Goal: Navigation & Orientation: Find specific page/section

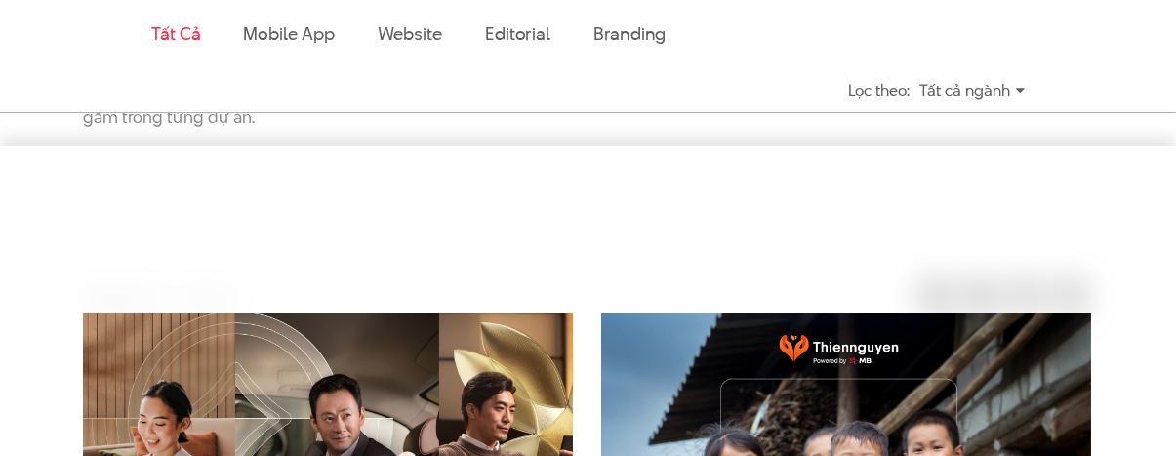
scroll to position [586, 0]
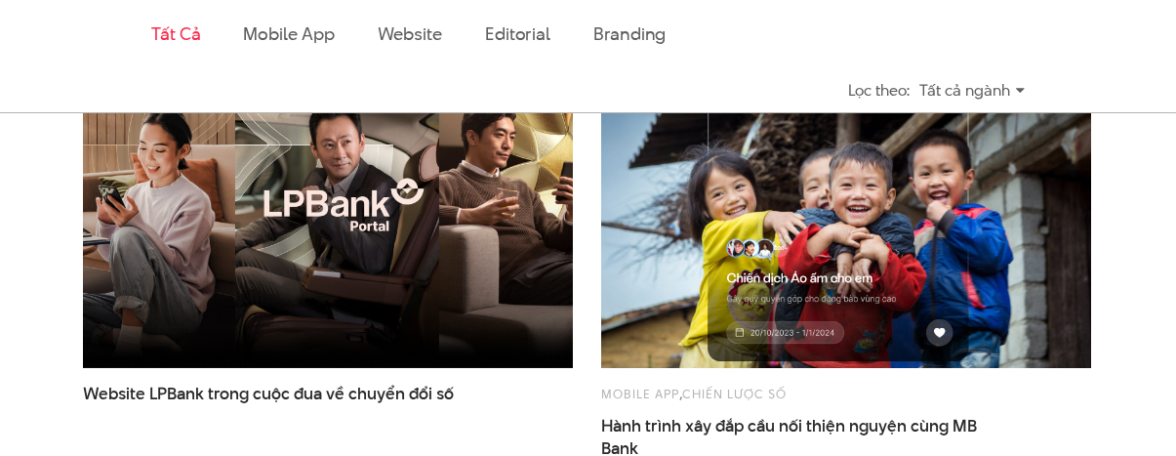
click at [704, 226] on img at bounding box center [846, 203] width 539 height 361
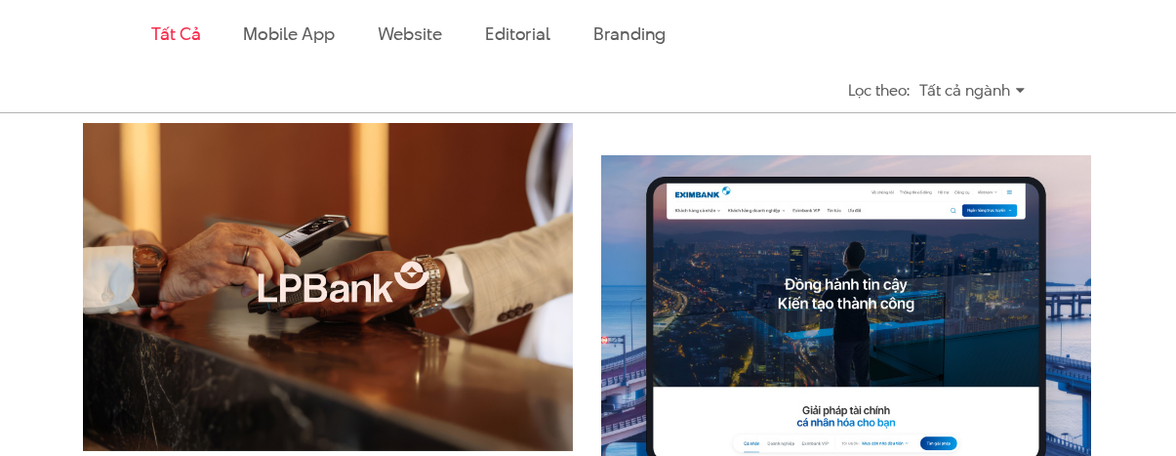
scroll to position [1074, 0]
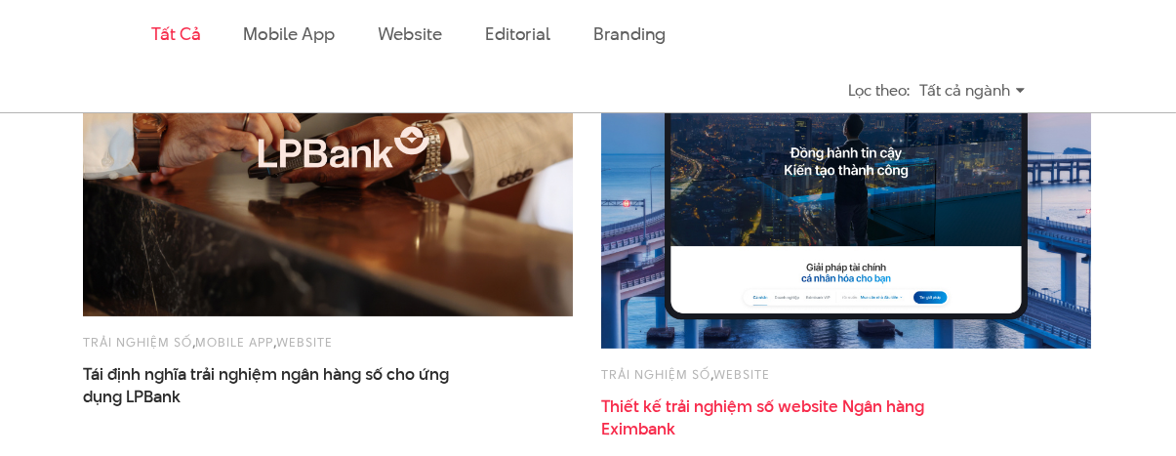
click at [707, 409] on span "Thiết kế trải nghiệm số website Ngân hàng Eximbank" at bounding box center [796, 417] width 390 height 45
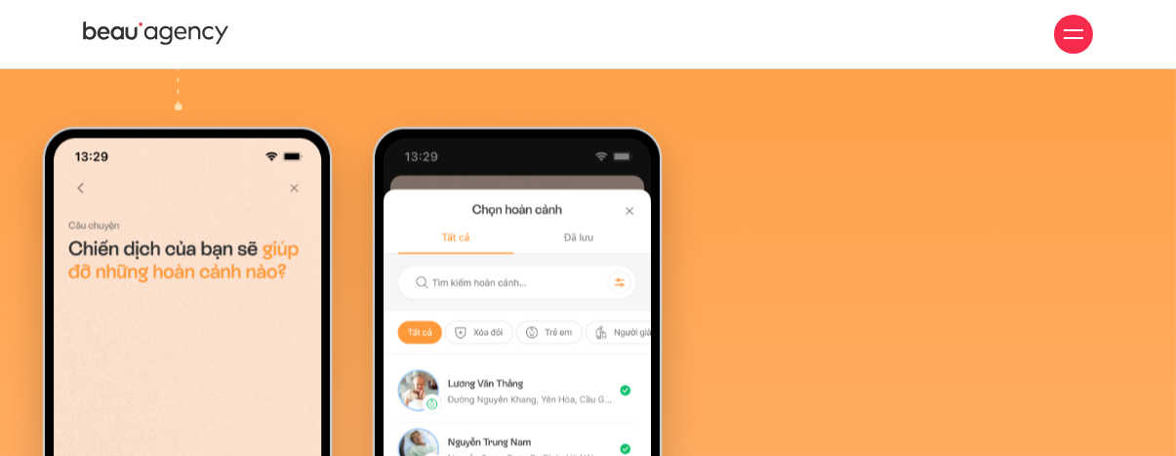
scroll to position [23618, 0]
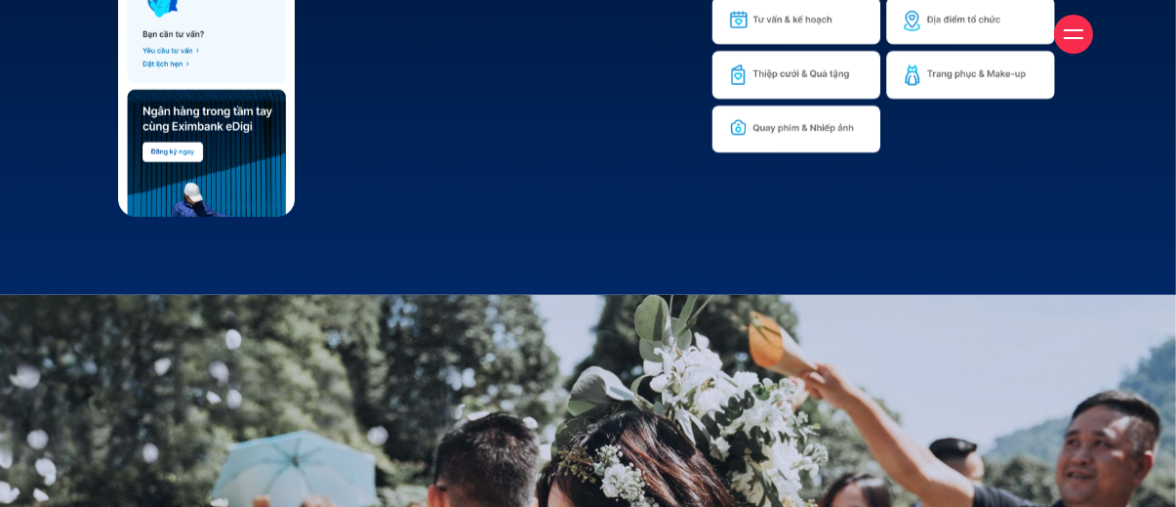
scroll to position [18073, 0]
